Goal: Information Seeking & Learning: Check status

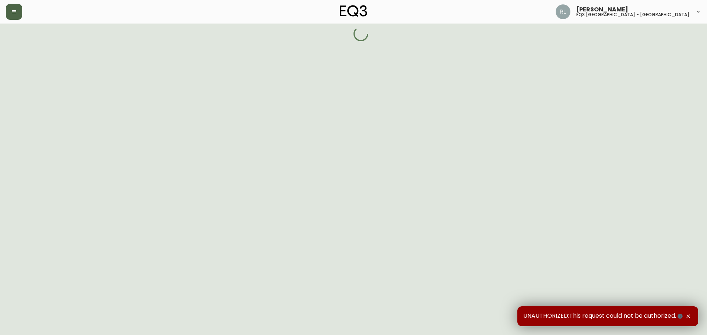
click at [15, 14] on icon "button" at bounding box center [14, 12] width 6 height 6
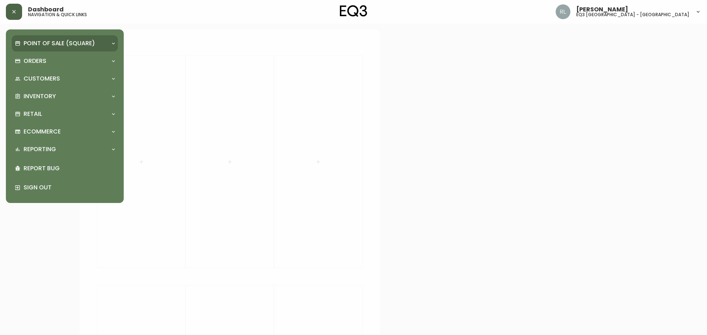
click at [34, 44] on p "Point of Sale (Square)" at bounding box center [59, 43] width 71 height 8
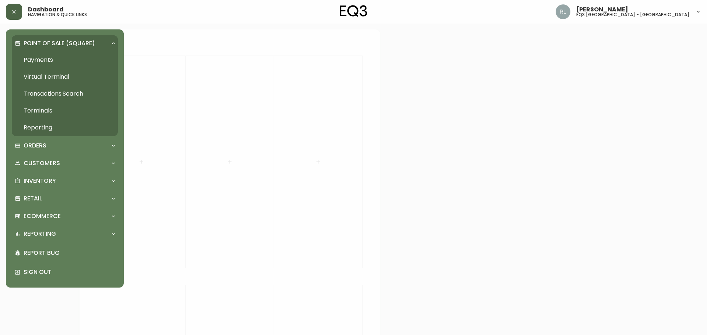
click at [39, 39] on p "Point of Sale (Square)" at bounding box center [59, 43] width 71 height 8
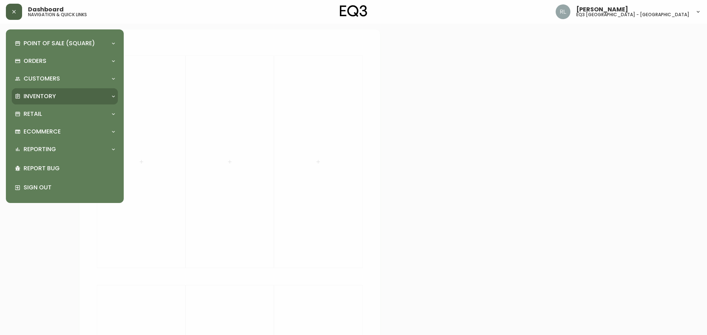
click at [44, 96] on p "Inventory" at bounding box center [40, 96] width 32 height 8
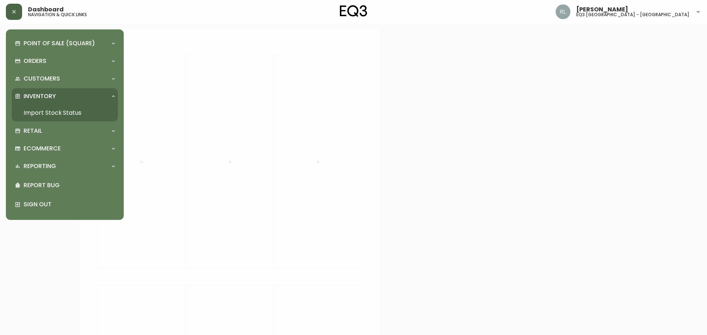
click at [52, 113] on link "Import Stock Status" at bounding box center [65, 113] width 106 height 17
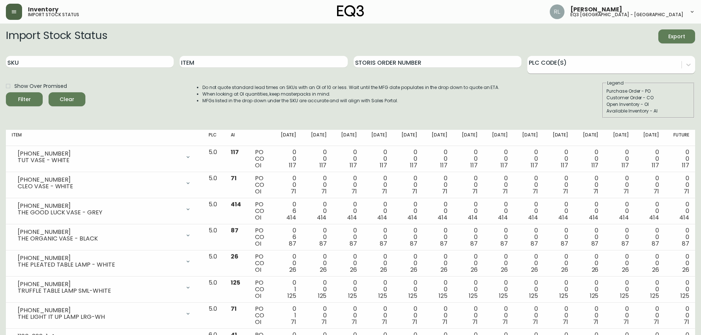
click at [571, 66] on div at bounding box center [605, 63] width 154 height 11
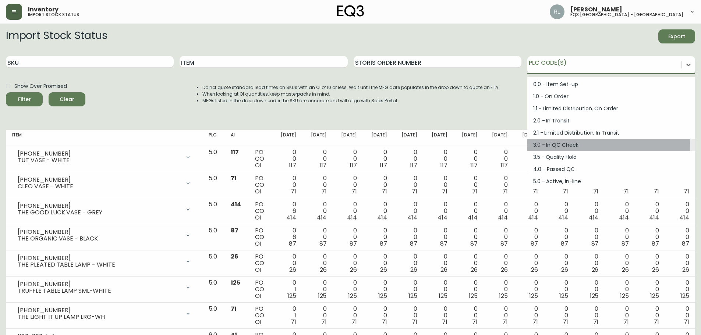
click at [550, 146] on div "3.0 - In QC Check" at bounding box center [612, 145] width 168 height 12
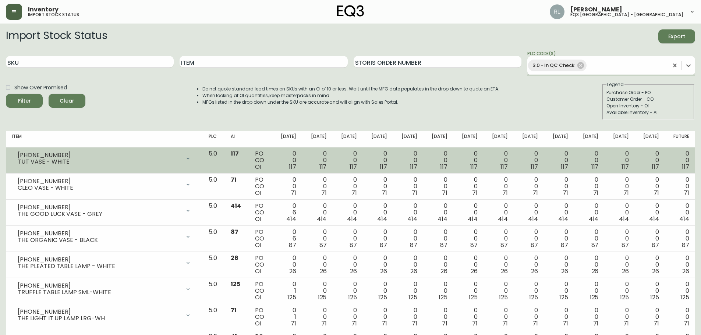
click at [6, 94] on button "Filter" at bounding box center [24, 101] width 37 height 14
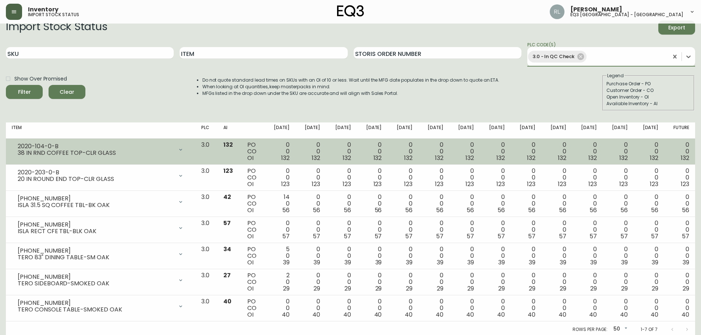
scroll to position [11, 0]
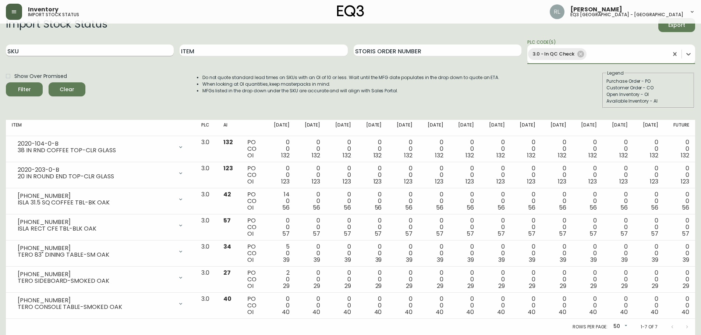
click at [52, 51] on input "SKU" at bounding box center [90, 51] width 168 height 12
click at [580, 51] on icon at bounding box center [581, 54] width 8 height 8
click at [30, 53] on input "2020" at bounding box center [90, 52] width 168 height 12
click at [6, 82] on button "Filter" at bounding box center [24, 89] width 37 height 14
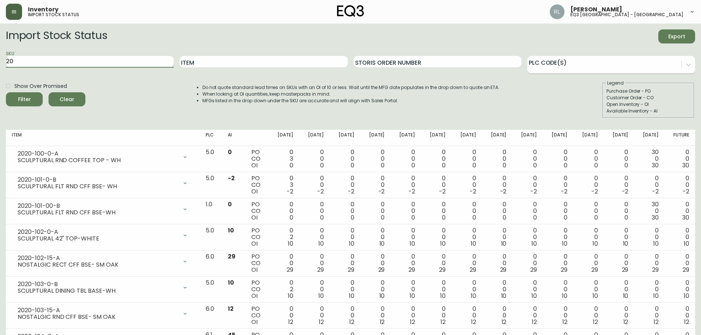
type input "2"
click at [571, 61] on div at bounding box center [605, 63] width 154 height 11
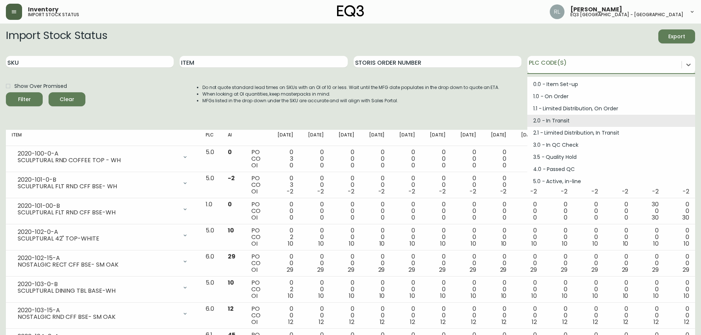
click at [551, 121] on div "2.0 - In Transit" at bounding box center [612, 121] width 168 height 12
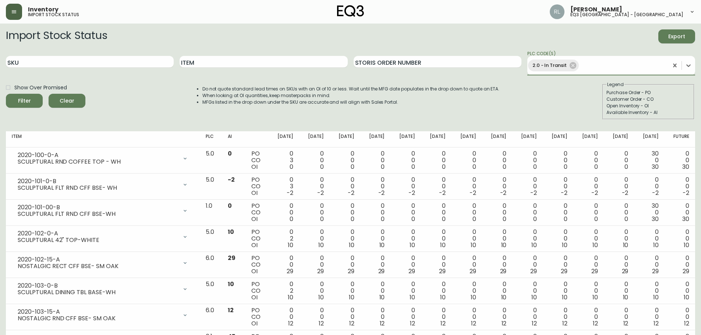
click at [6, 94] on button "Filter" at bounding box center [24, 101] width 37 height 14
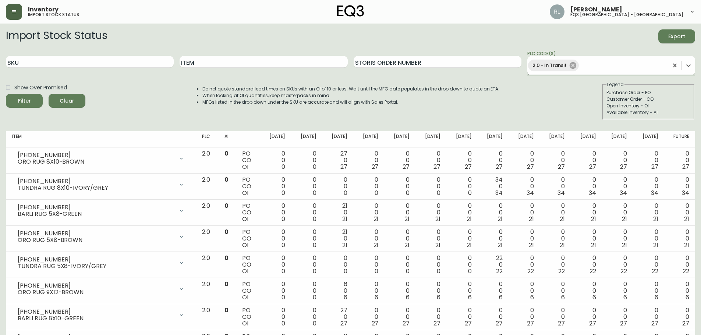
click at [575, 66] on icon at bounding box center [573, 65] width 7 height 7
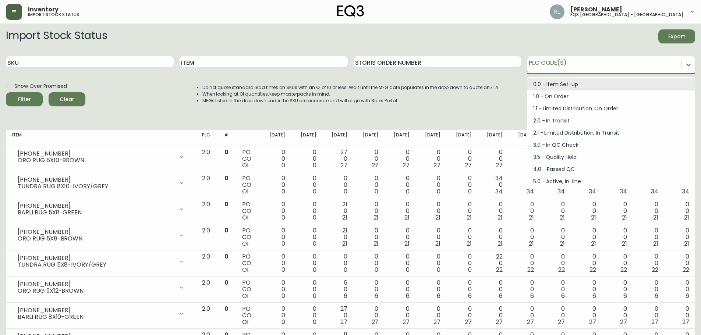
click at [575, 66] on div at bounding box center [605, 63] width 154 height 11
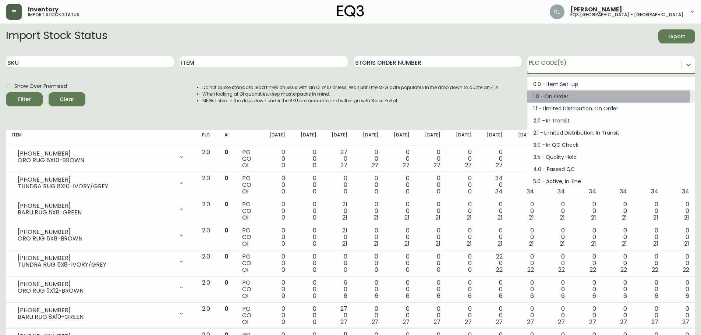
click at [551, 96] on div "1.0 - On Order" at bounding box center [612, 97] width 168 height 12
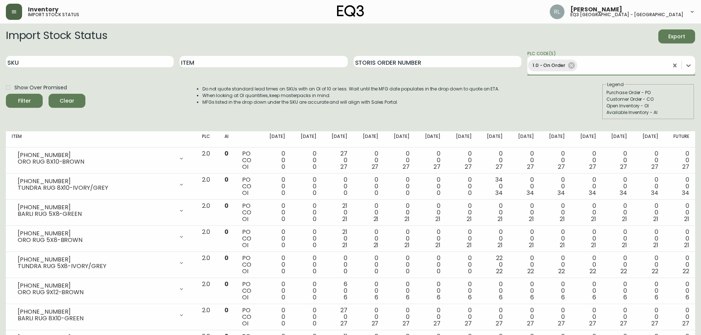
click at [6, 94] on button "Filter" at bounding box center [24, 101] width 37 height 14
click at [39, 61] on input "SKU" at bounding box center [90, 62] width 168 height 12
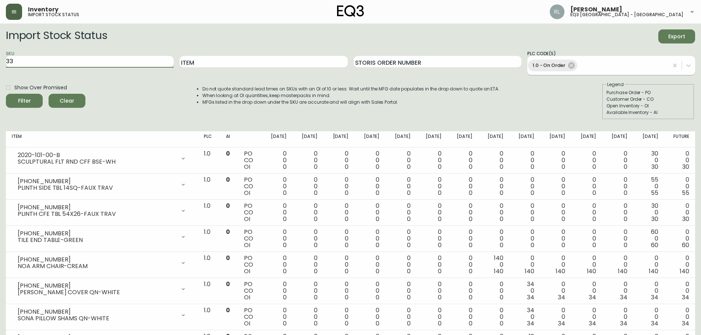
type input "3"
click at [6, 94] on button "Filter" at bounding box center [24, 101] width 37 height 14
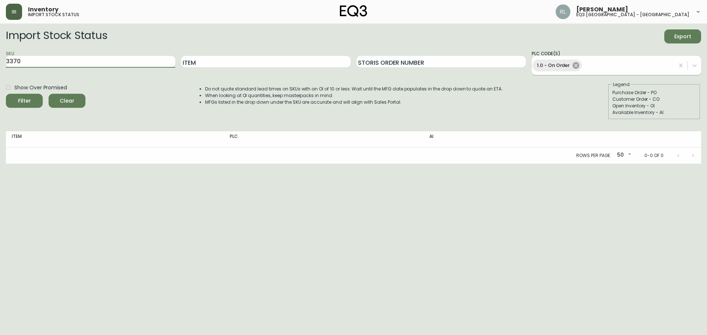
click at [579, 67] on icon at bounding box center [576, 65] width 8 height 8
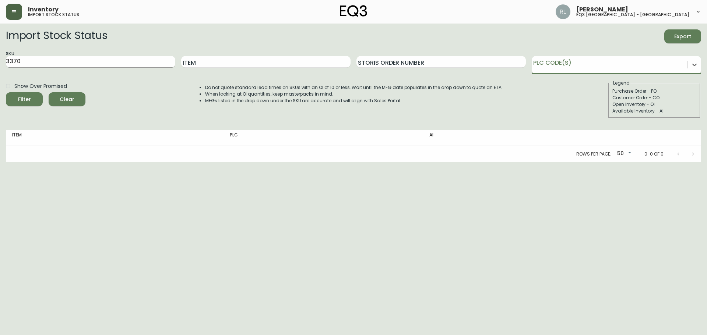
click at [85, 60] on input "3370" at bounding box center [90, 62] width 169 height 12
click at [6, 92] on button "Filter" at bounding box center [24, 99] width 37 height 14
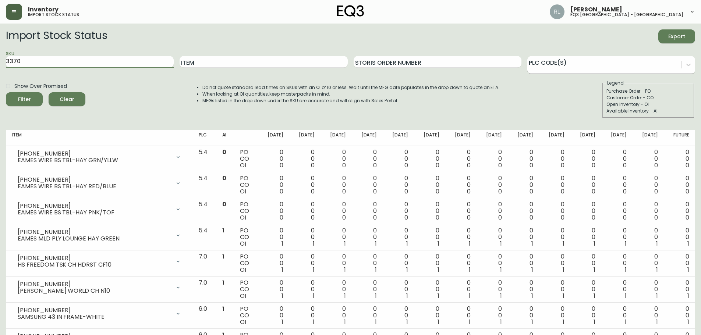
click at [6, 92] on button "Filter" at bounding box center [24, 99] width 37 height 14
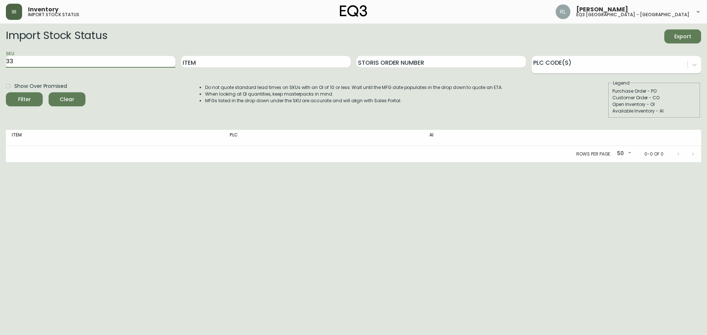
type input "3"
type input "S$S"
click at [6, 92] on button "Filter" at bounding box center [24, 99] width 37 height 14
type input "s"
type input "S&S"
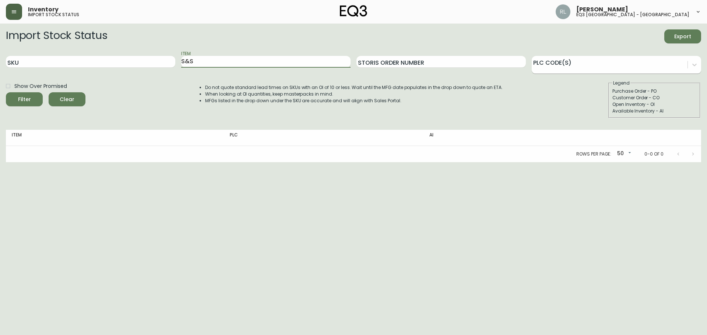
click at [6, 92] on button "Filter" at bounding box center [24, 99] width 37 height 14
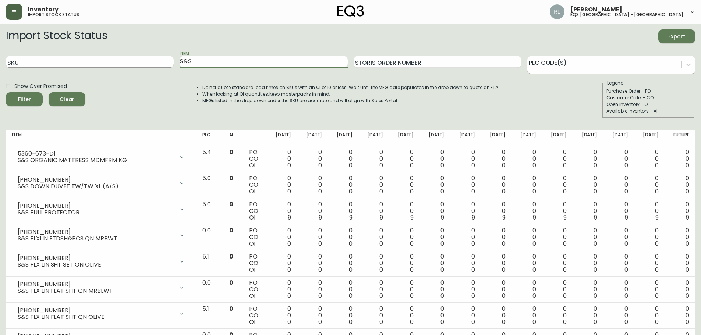
click at [49, 60] on input "SKU" at bounding box center [90, 62] width 168 height 12
type input "5370"
click at [6, 92] on button "Filter" at bounding box center [24, 99] width 37 height 14
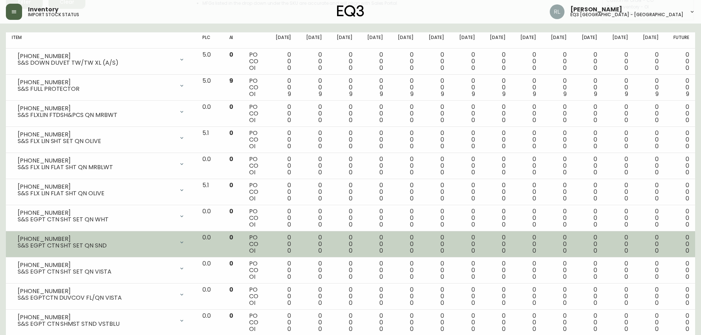
scroll to position [110, 0]
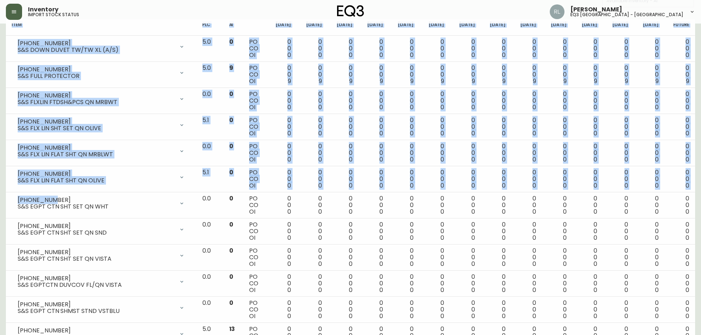
drag, startPoint x: 52, startPoint y: 200, endPoint x: 2, endPoint y: 198, distance: 49.7
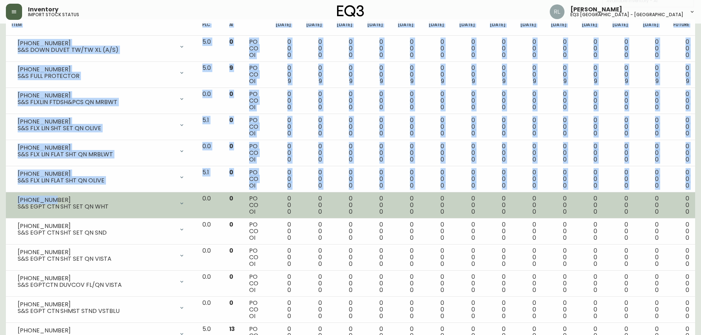
click at [37, 198] on div "[PHONE_NUMBER]" at bounding box center [96, 200] width 157 height 7
click at [64, 199] on div "[PHONE_NUMBER]" at bounding box center [96, 200] width 157 height 7
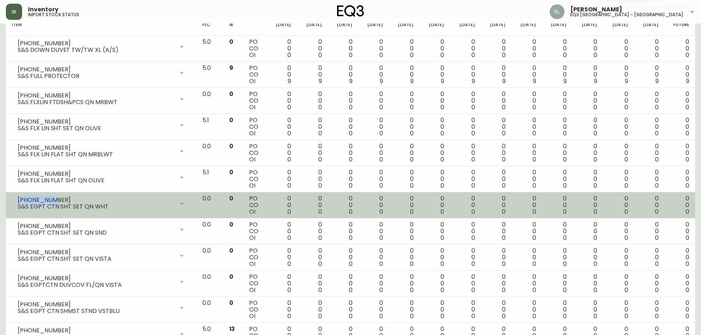
drag, startPoint x: 58, startPoint y: 201, endPoint x: 15, endPoint y: 201, distance: 43.1
click at [15, 201] on div "[PHONE_NUMBER] S&S EGPT CTN SHT SET QN WHT" at bounding box center [101, 203] width 179 height 16
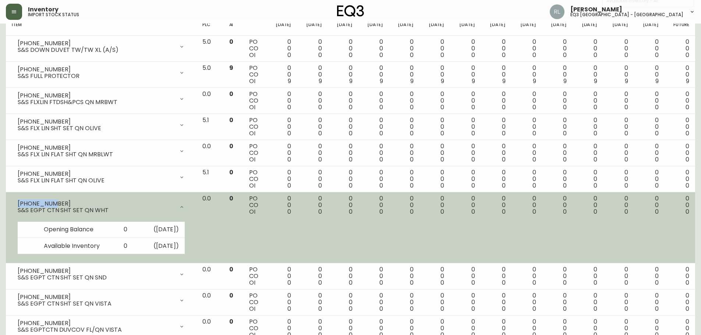
copy div "[PHONE_NUMBER]"
click at [185, 204] on icon at bounding box center [182, 207] width 6 height 6
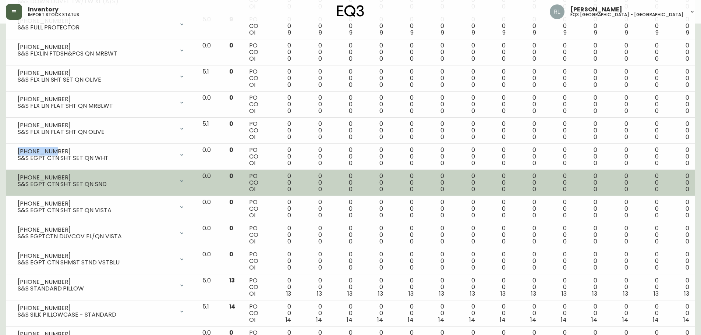
scroll to position [184, 0]
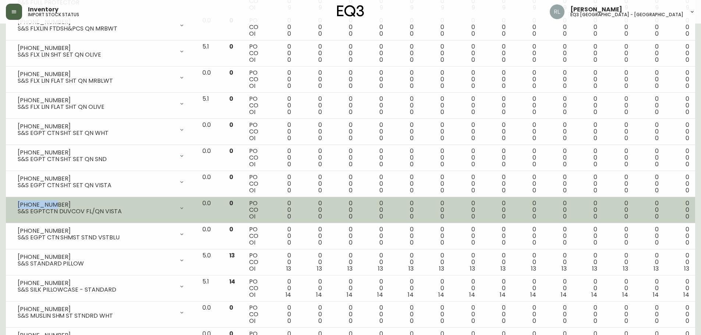
drag, startPoint x: 51, startPoint y: 205, endPoint x: 18, endPoint y: 206, distance: 33.2
click at [18, 206] on div "[PHONE_NUMBER]" at bounding box center [96, 205] width 157 height 7
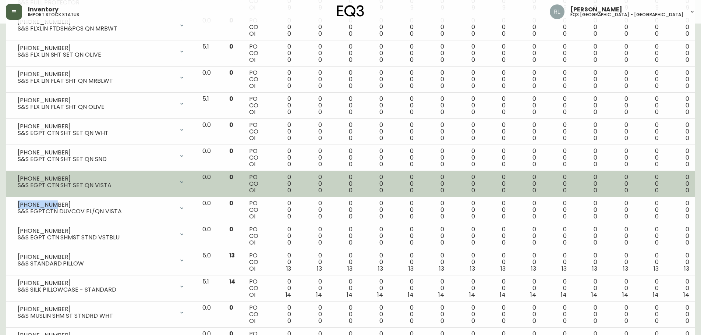
copy div "[PHONE_NUMBER]"
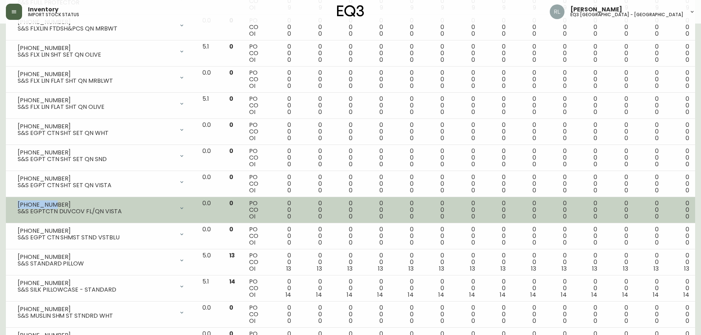
click at [63, 205] on div "[PHONE_NUMBER]" at bounding box center [96, 205] width 157 height 7
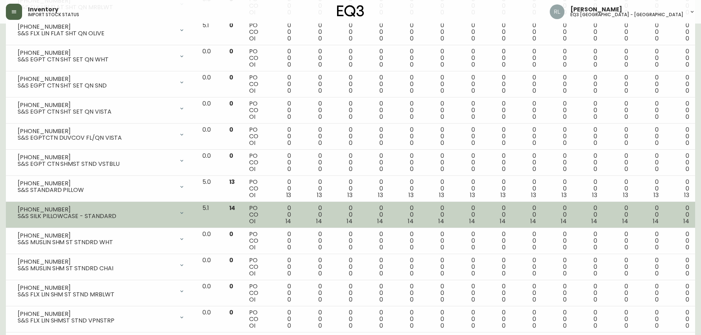
scroll to position [295, 0]
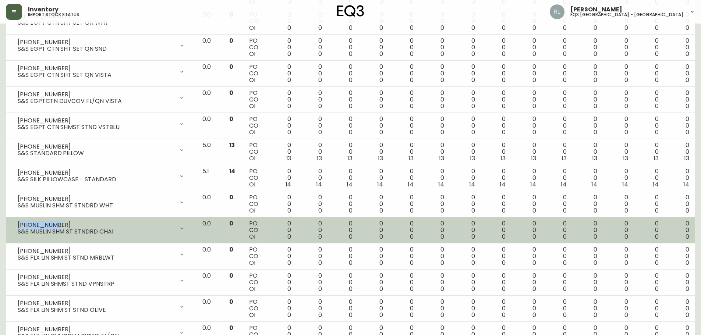
drag, startPoint x: 57, startPoint y: 225, endPoint x: 16, endPoint y: 225, distance: 40.9
click at [16, 225] on div "[PHONE_NUMBER] S&S MUSLIN SHM ST STNDRD CHAI" at bounding box center [101, 229] width 179 height 16
copy div "[PHONE_NUMBER]"
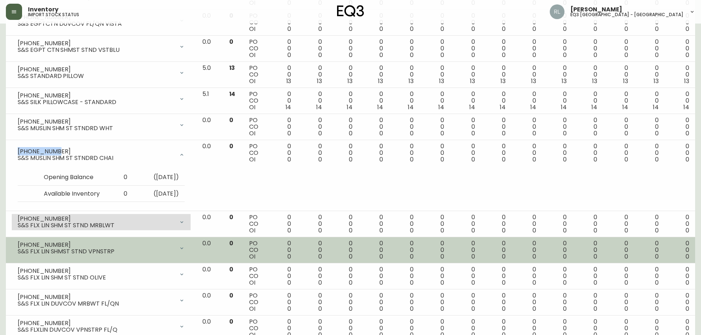
scroll to position [405, 0]
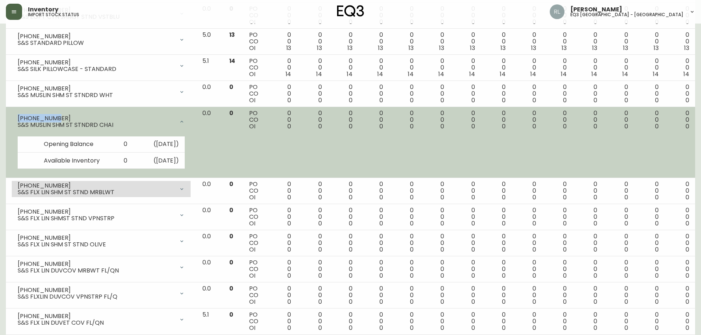
click at [185, 121] on icon at bounding box center [182, 122] width 6 height 6
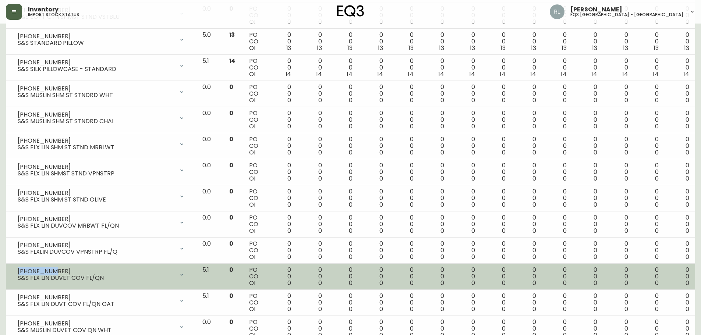
drag, startPoint x: 59, startPoint y: 269, endPoint x: 16, endPoint y: 269, distance: 42.7
click at [16, 269] on div "[PHONE_NUMBER] S&S FLX LIN DUVET COV FL/QN" at bounding box center [101, 275] width 179 height 16
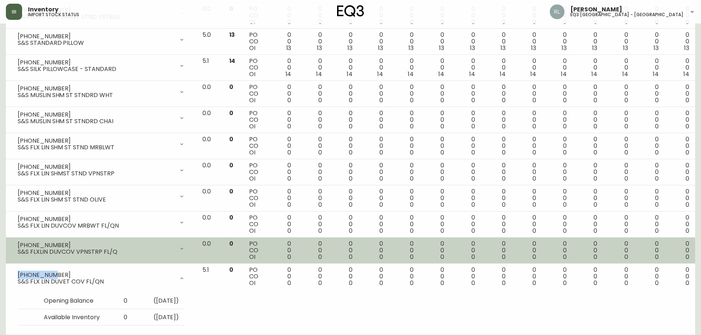
copy div "[PHONE_NUMBER]"
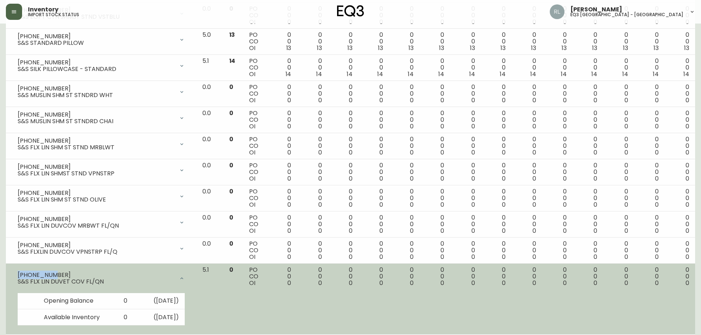
click at [189, 274] on div at bounding box center [182, 278] width 15 height 15
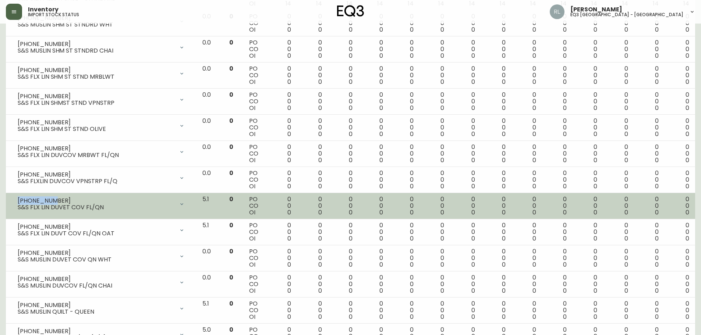
scroll to position [479, 0]
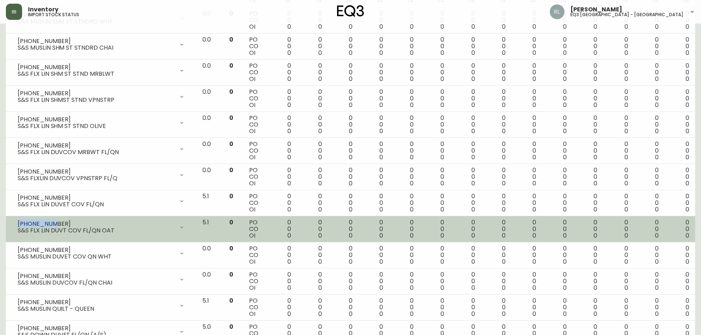
drag, startPoint x: 55, startPoint y: 223, endPoint x: 13, endPoint y: 221, distance: 42.4
click at [13, 221] on div "[PHONE_NUMBER] S&S FLX LIN DUVT COV FL/QN OAT" at bounding box center [101, 227] width 179 height 16
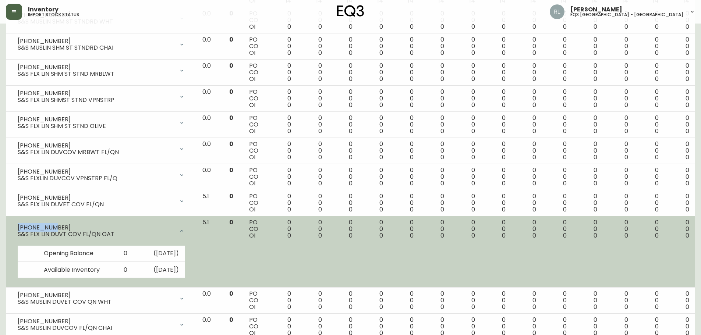
copy div "[PHONE_NUMBER]"
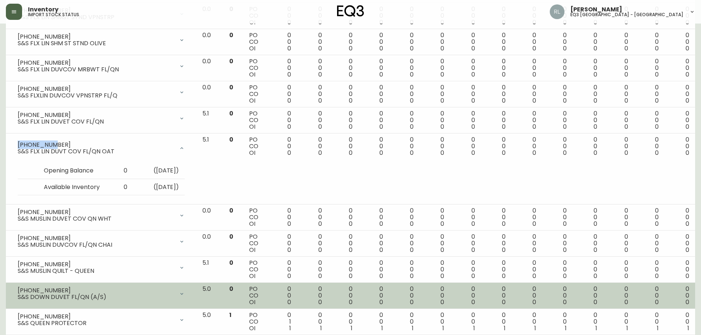
scroll to position [589, 0]
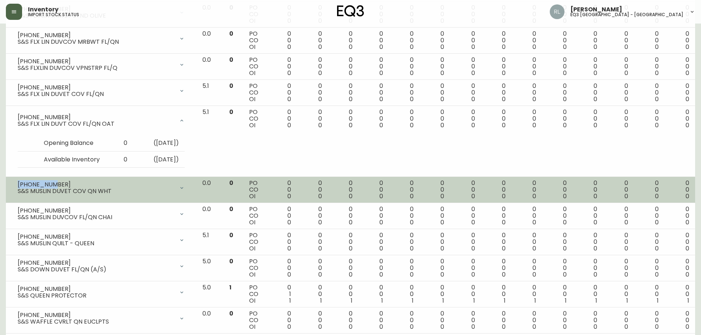
drag, startPoint x: 54, startPoint y: 183, endPoint x: 18, endPoint y: 181, distance: 36.5
click at [18, 182] on div "[PHONE_NUMBER]" at bounding box center [96, 185] width 157 height 7
copy div "[PHONE_NUMBER]"
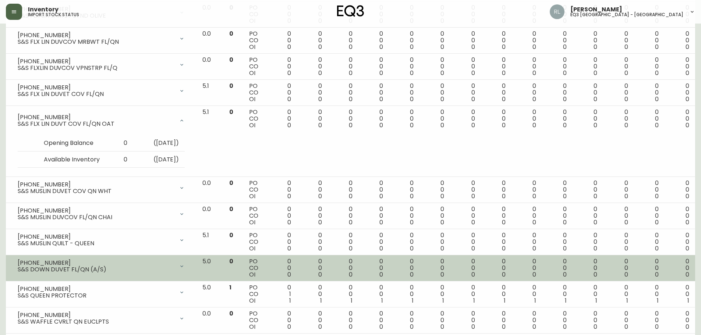
click at [63, 260] on div "[PHONE_NUMBER]" at bounding box center [96, 263] width 157 height 7
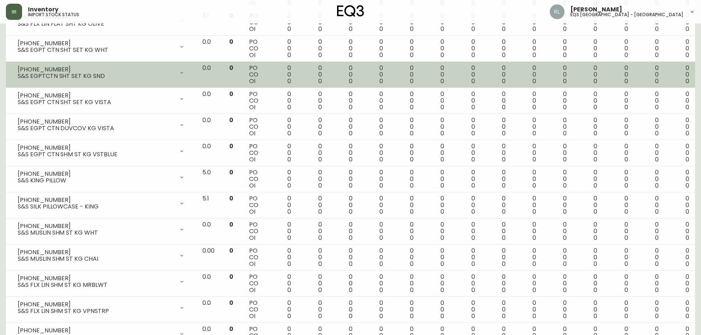
scroll to position [1068, 0]
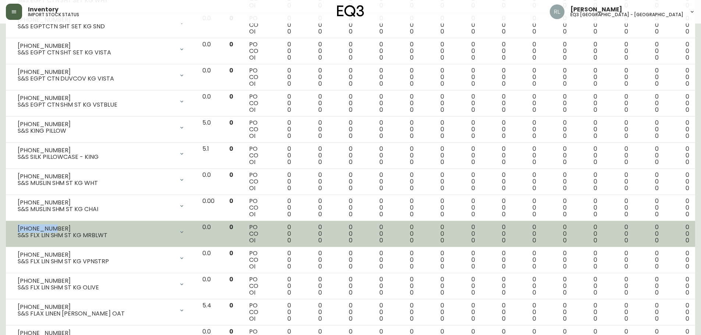
drag, startPoint x: 56, startPoint y: 228, endPoint x: 15, endPoint y: 228, distance: 40.9
click at [15, 228] on div "[PHONE_NUMBER] S&S FLX LIN SHM ST KG MRBLWT" at bounding box center [101, 232] width 179 height 16
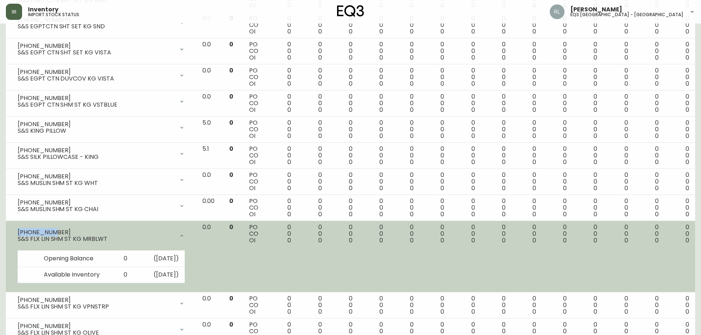
copy div "[PHONE_NUMBER]"
click at [80, 229] on div "[PHONE_NUMBER] S&S FLX LIN SHM ST KG MRBLWT" at bounding box center [101, 236] width 179 height 24
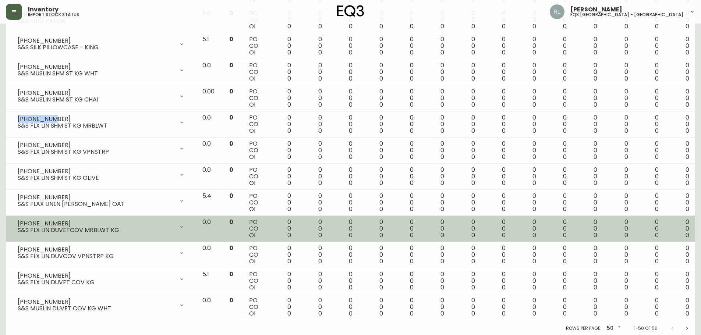
scroll to position [1178, 0]
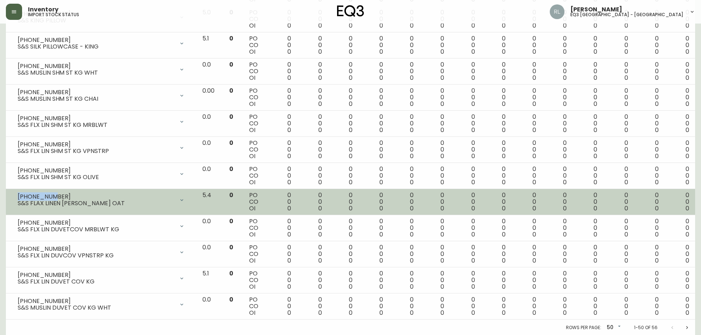
drag, startPoint x: 54, startPoint y: 197, endPoint x: 18, endPoint y: 196, distance: 36.1
click at [18, 196] on div "[PHONE_NUMBER]" at bounding box center [96, 197] width 157 height 7
copy div "[PHONE_NUMBER]"
